Goal: Task Accomplishment & Management: Use online tool/utility

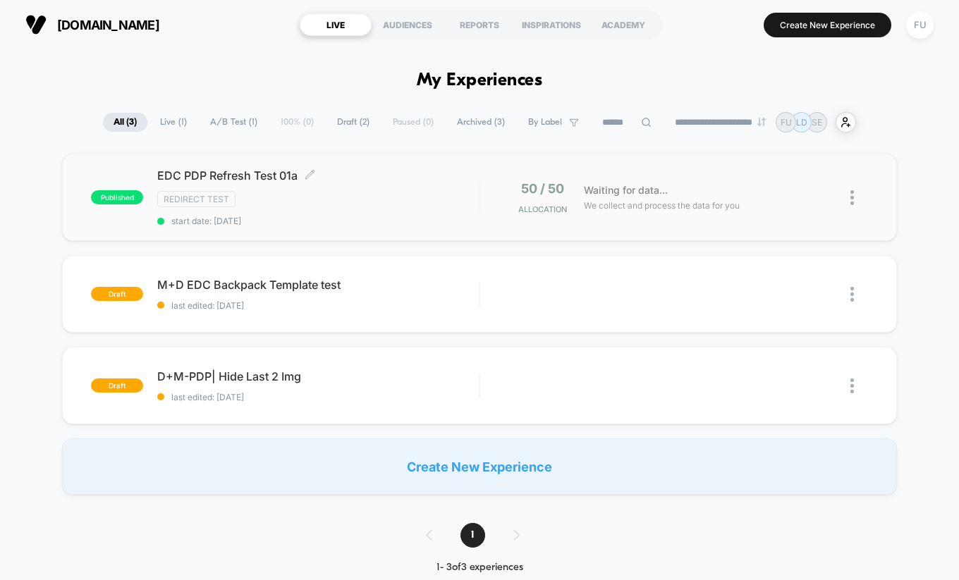
click at [352, 203] on div "Redirect Test" at bounding box center [317, 199] width 321 height 16
